Goal: Task Accomplishment & Management: Manage account settings

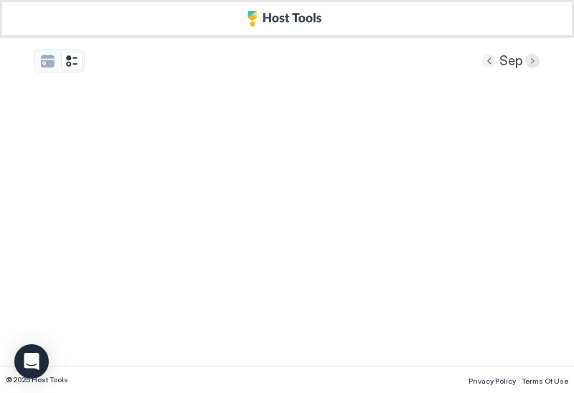
click at [497, 62] on button "Previous month" at bounding box center [489, 61] width 14 height 14
click at [489, 63] on button "Previous month" at bounding box center [489, 61] width 14 height 14
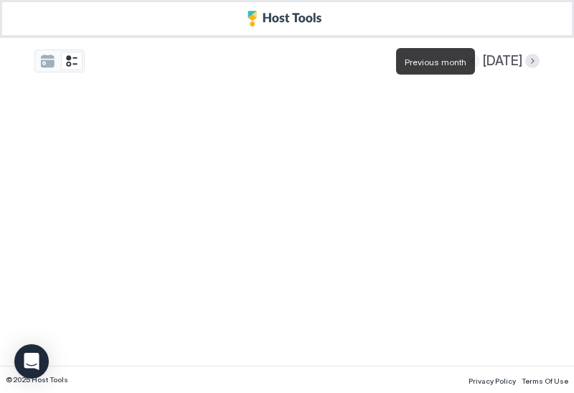
click at [480, 63] on button "Previous month" at bounding box center [473, 61] width 14 height 14
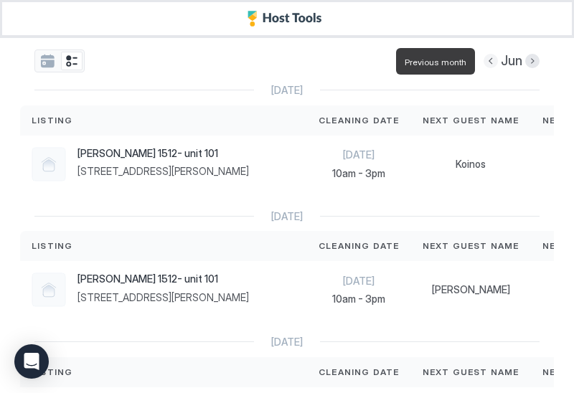
click at [488, 64] on button "Previous month" at bounding box center [491, 61] width 14 height 14
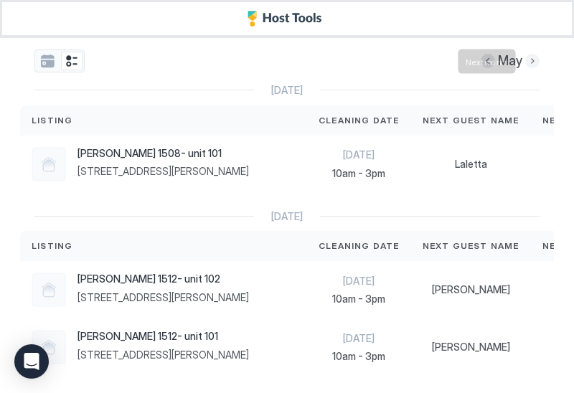
click at [532, 61] on button "Next month" at bounding box center [532, 61] width 14 height 14
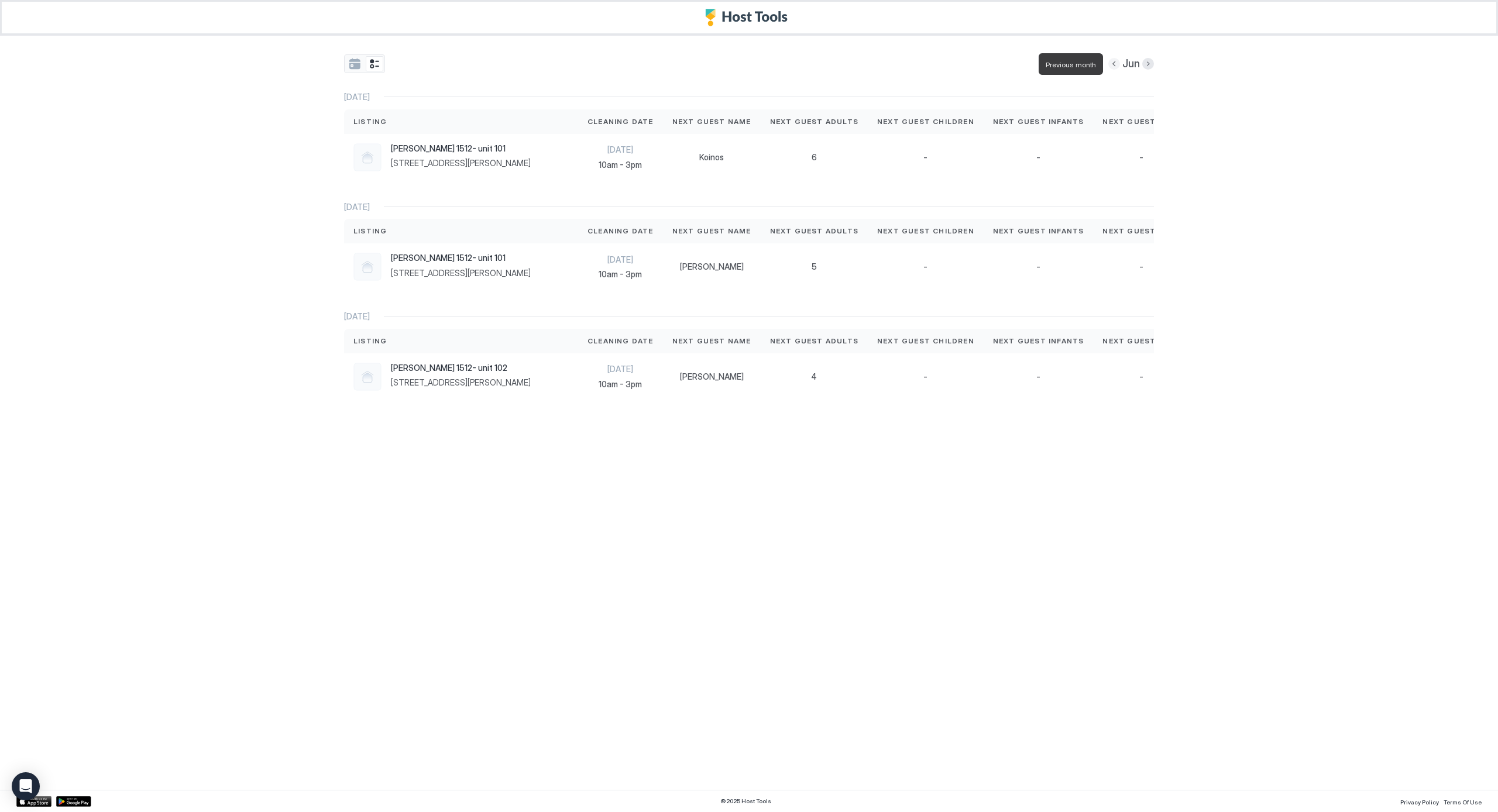
click at [467, 63] on button "Previous month" at bounding box center [1114, 64] width 11 height 11
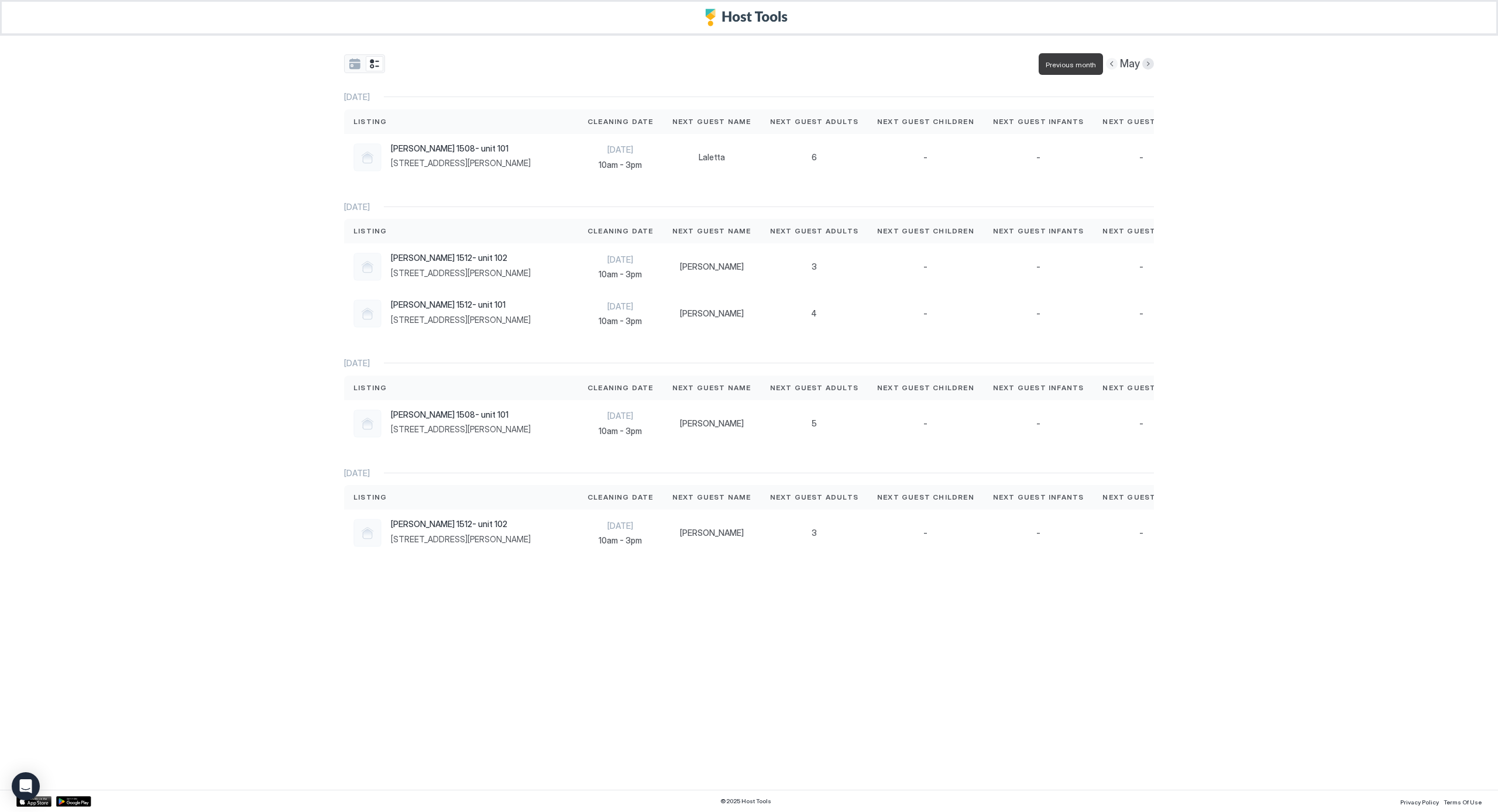
click at [467, 63] on button "Previous month" at bounding box center [1111, 64] width 11 height 11
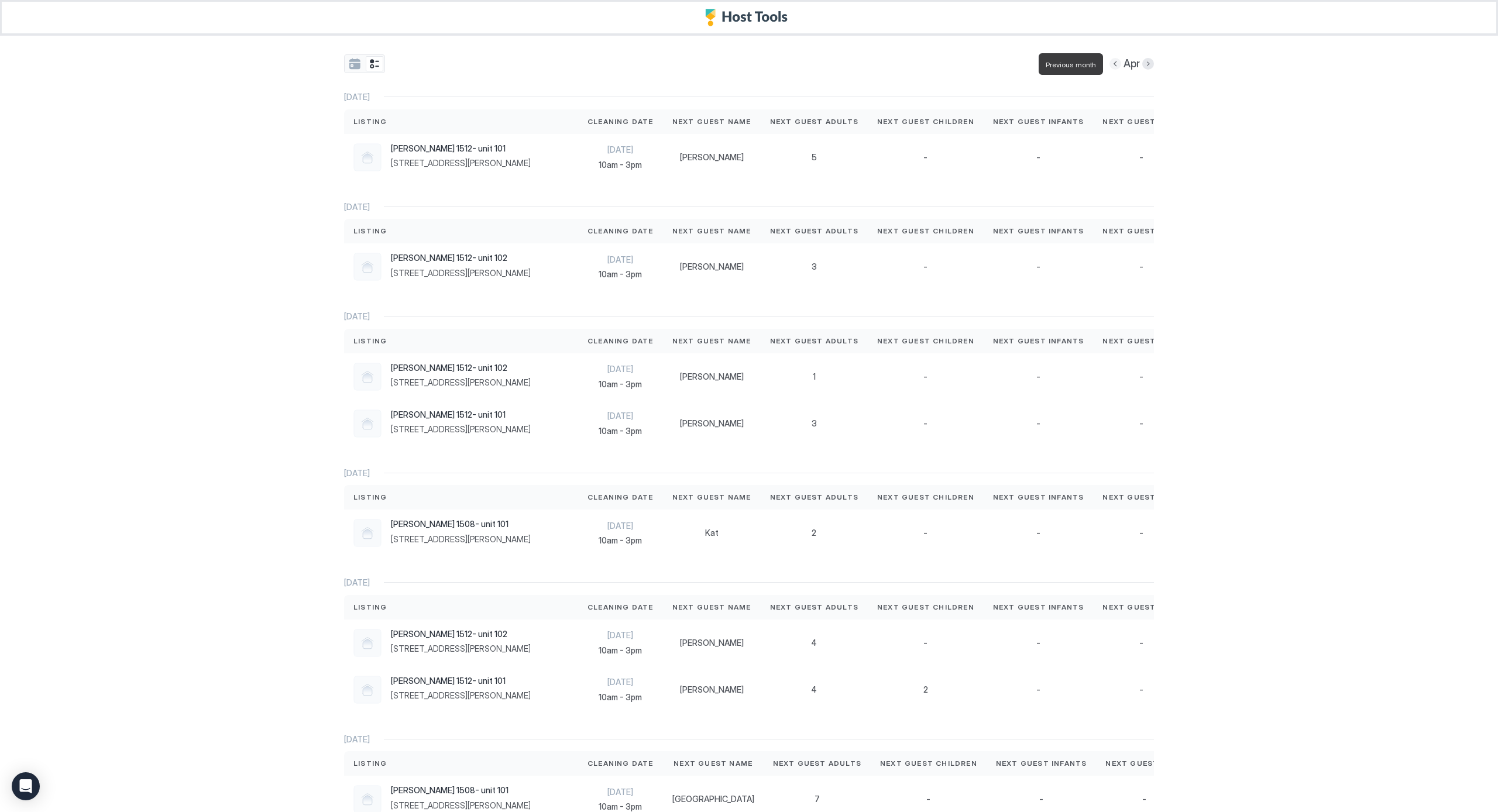
click at [467, 63] on button "Previous month" at bounding box center [1116, 64] width 11 height 11
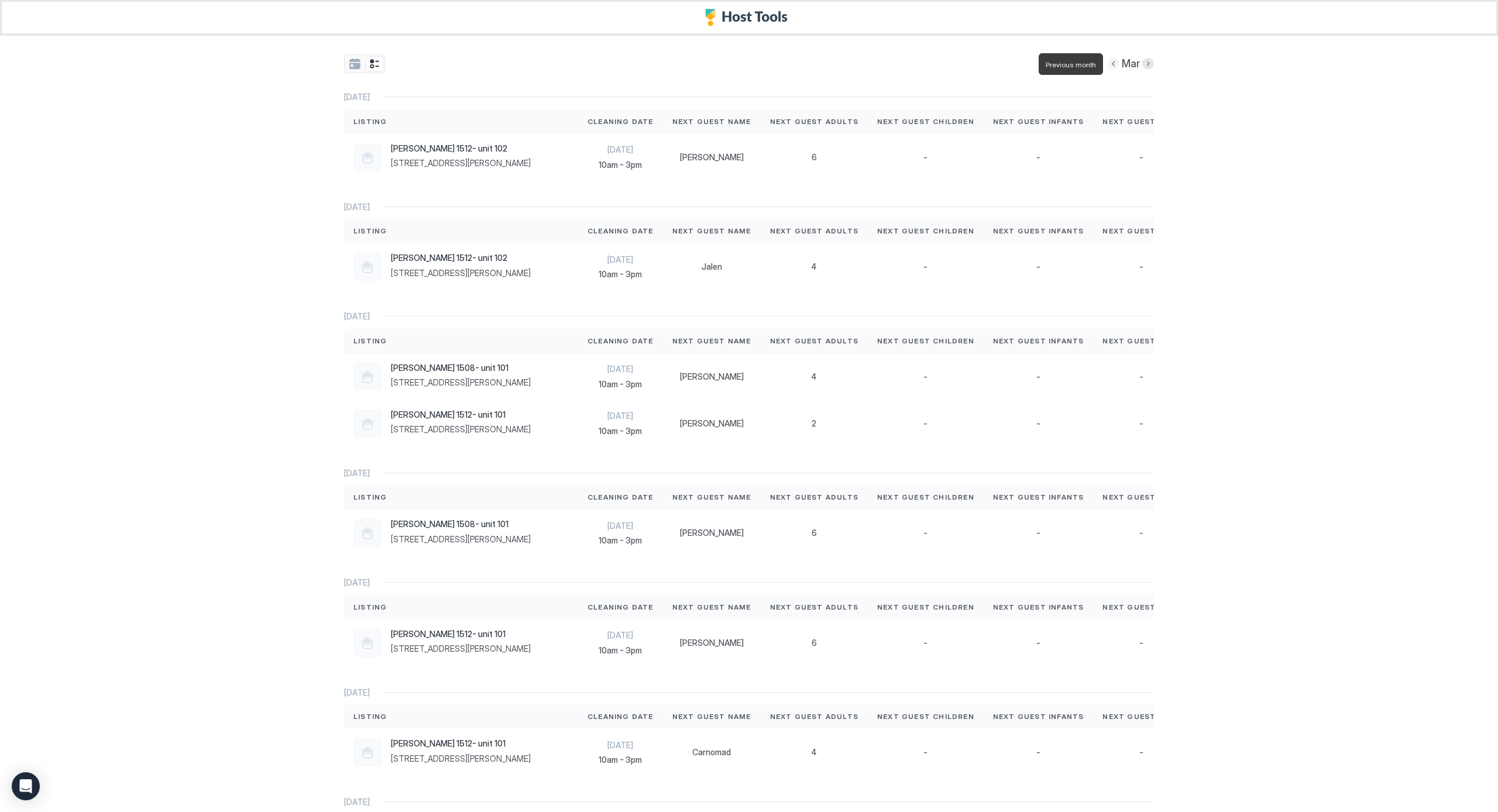
click at [467, 64] on button "Previous month" at bounding box center [1113, 64] width 11 height 11
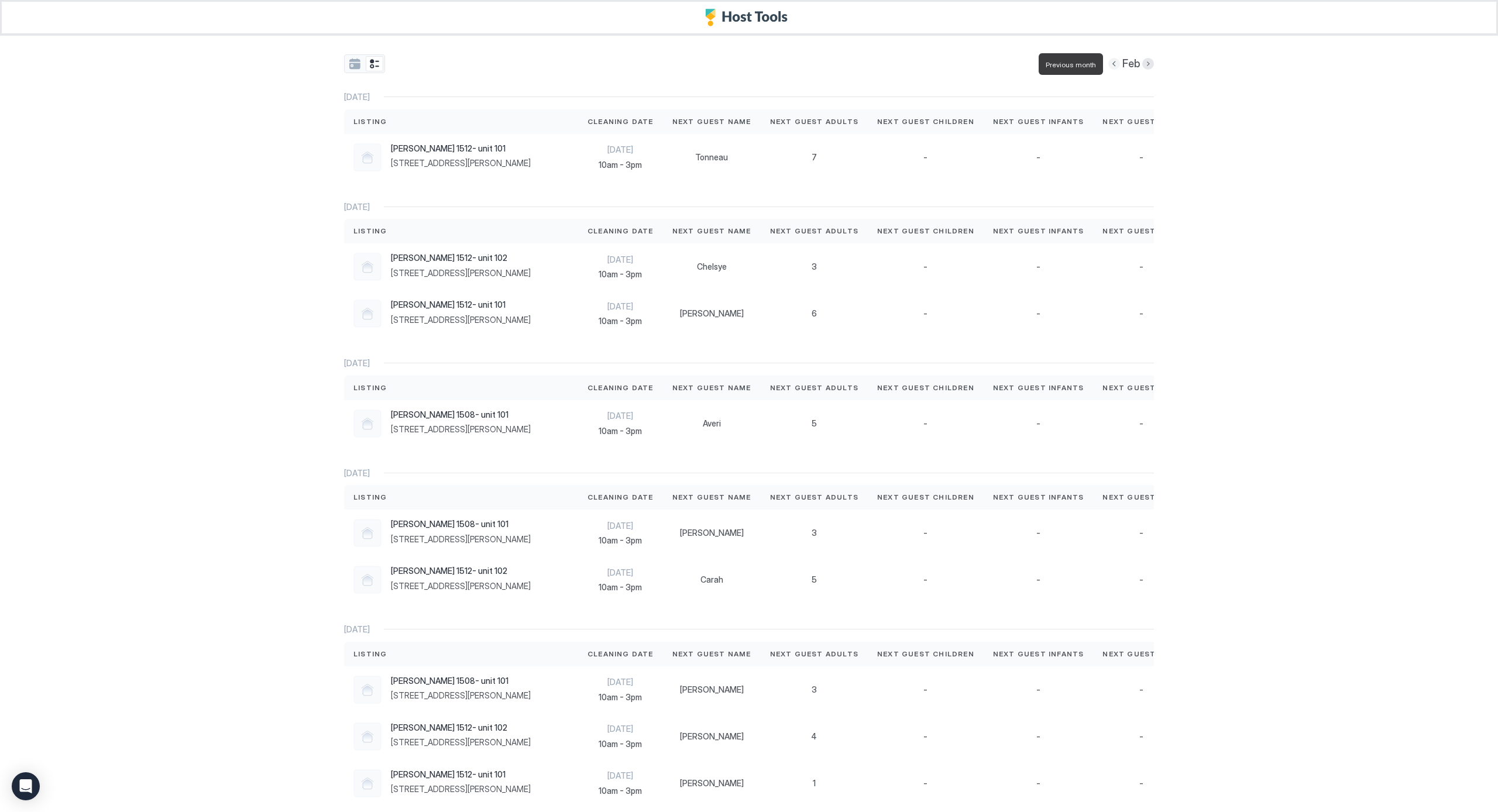
click at [467, 64] on button "Previous month" at bounding box center [1114, 64] width 11 height 11
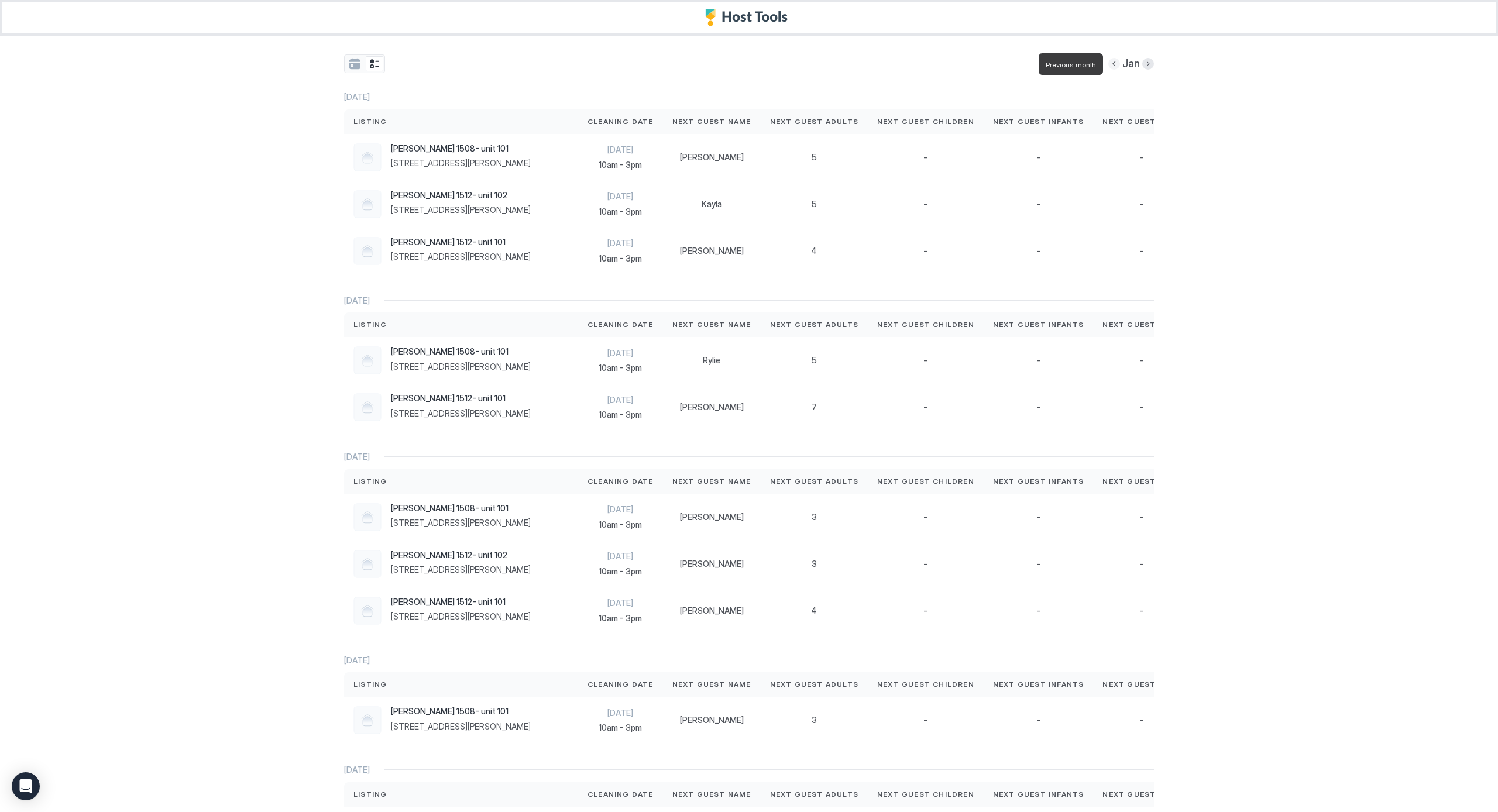
click at [467, 64] on button "Previous month" at bounding box center [1114, 64] width 11 height 11
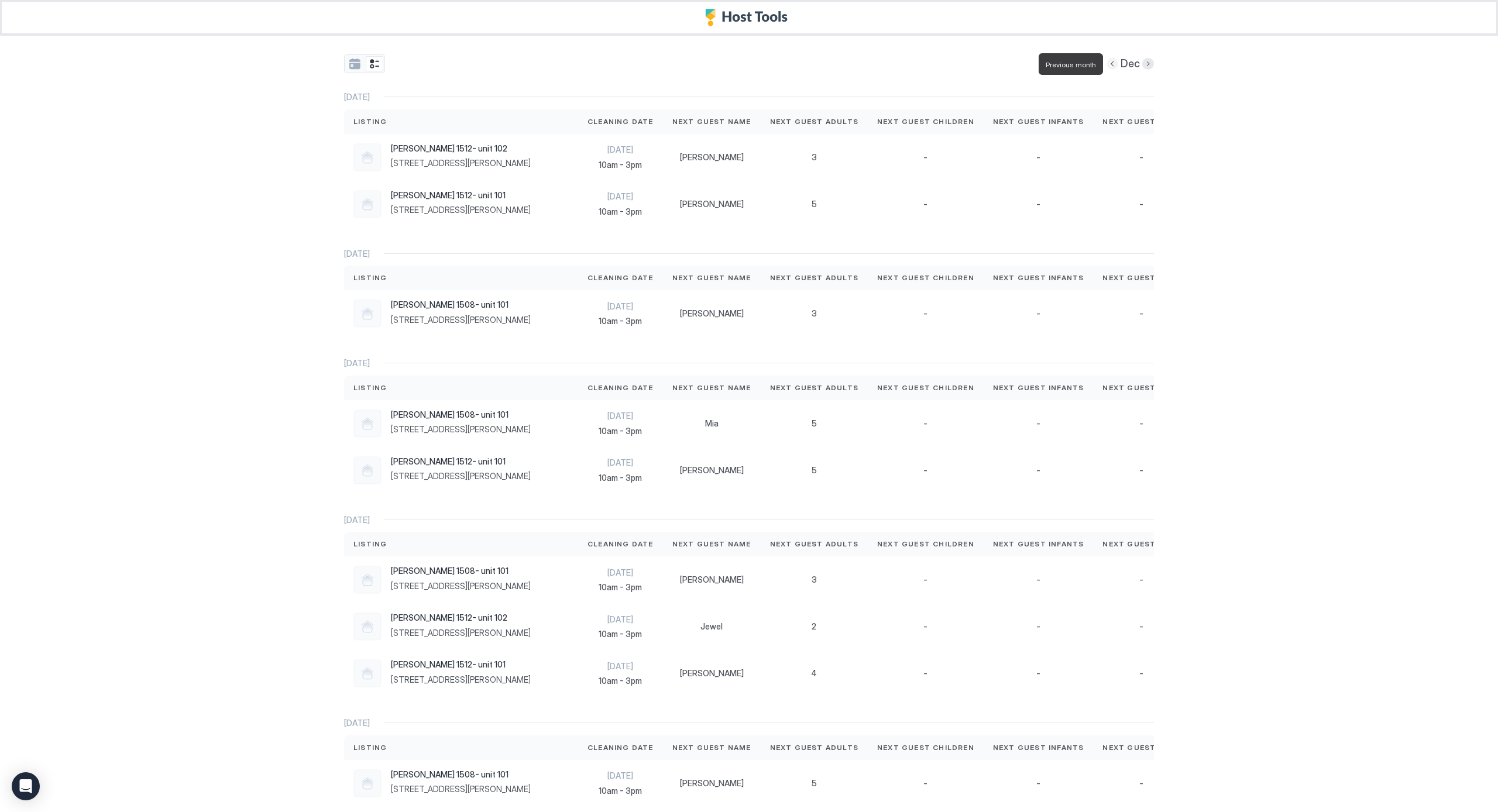
click at [467, 64] on button "Previous month" at bounding box center [1112, 64] width 11 height 11
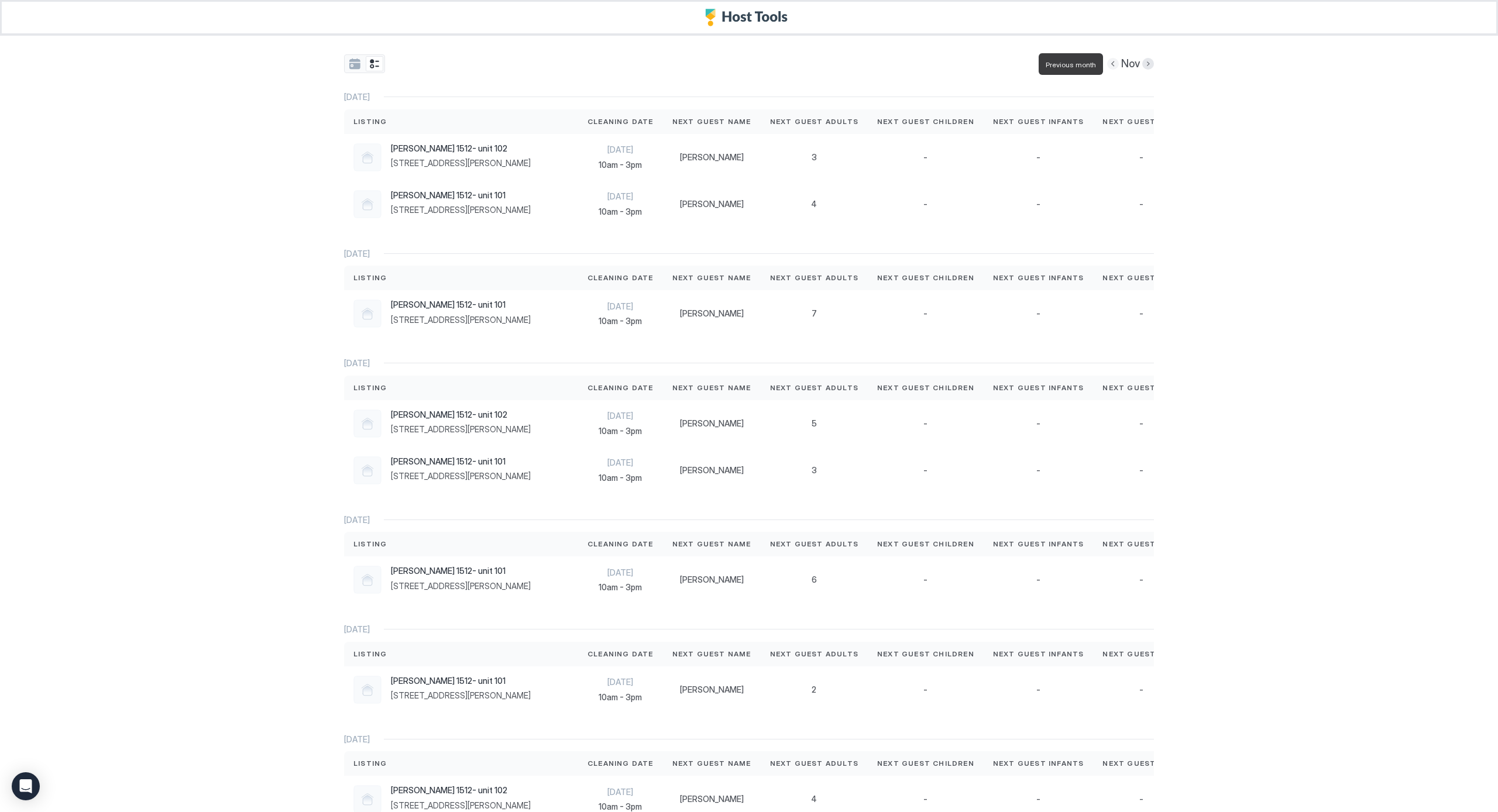
click at [467, 64] on button "Previous month" at bounding box center [1113, 64] width 11 height 11
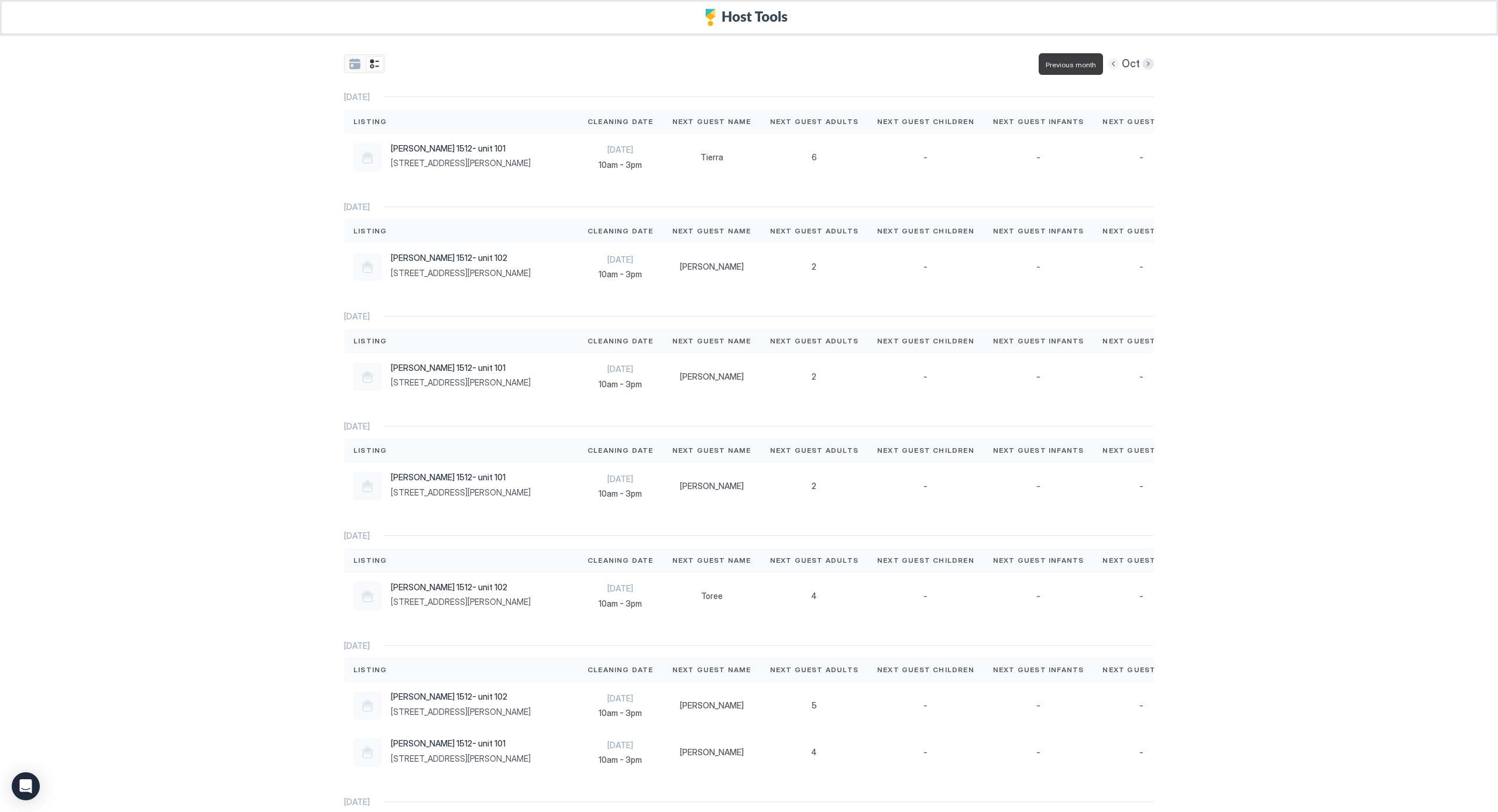
click at [467, 64] on button "Previous month" at bounding box center [1113, 64] width 11 height 11
